Goal: Information Seeking & Learning: Learn about a topic

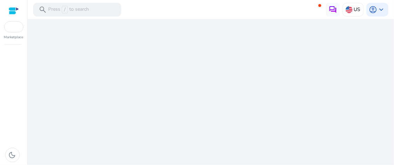
click at [174, 65] on div "We are getting things ready for you..." at bounding box center [210, 92] width 361 height 146
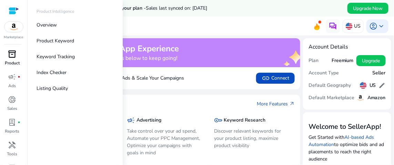
click at [11, 51] on span "inventory_2" at bounding box center [12, 54] width 8 height 8
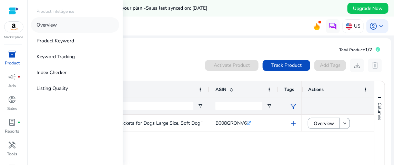
click at [48, 23] on p "Overview" at bounding box center [47, 24] width 20 height 7
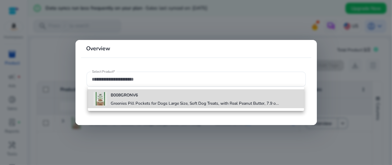
click at [123, 91] on div "B008GRONV6 Greenies Pill Pockets for Dogs Large Size, Soft Dog Treats, with Rea…" at bounding box center [195, 99] width 168 height 19
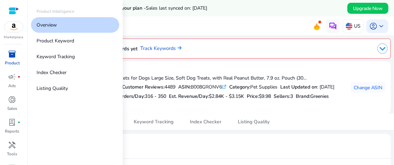
click at [11, 58] on span "inventory_2" at bounding box center [12, 54] width 8 height 8
